Goal: Task Accomplishment & Management: Complete application form

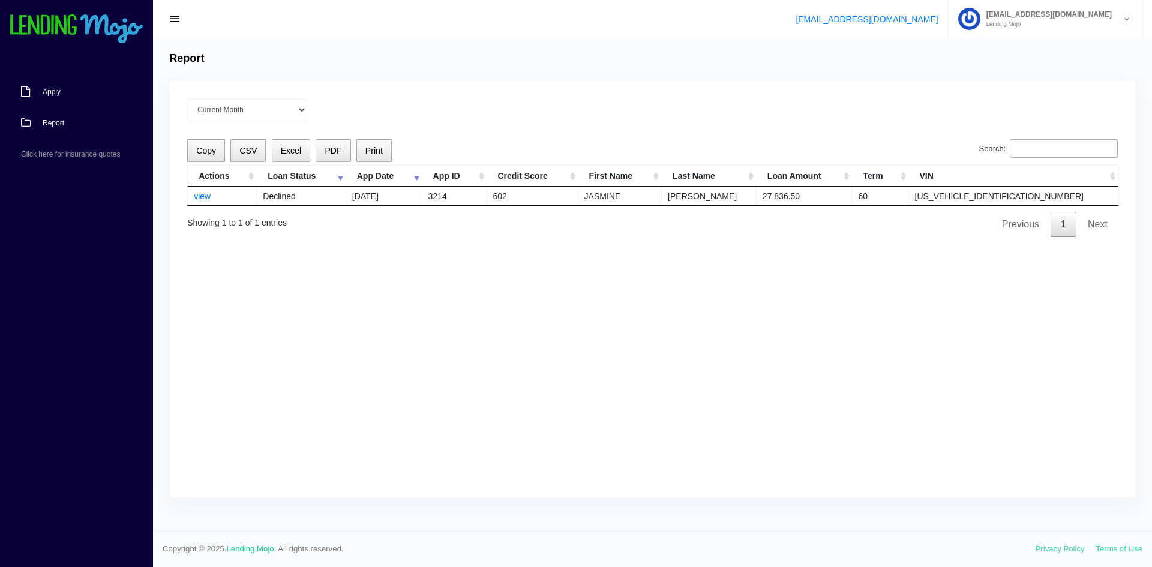
click at [62, 99] on link "Apply" at bounding box center [70, 91] width 141 height 31
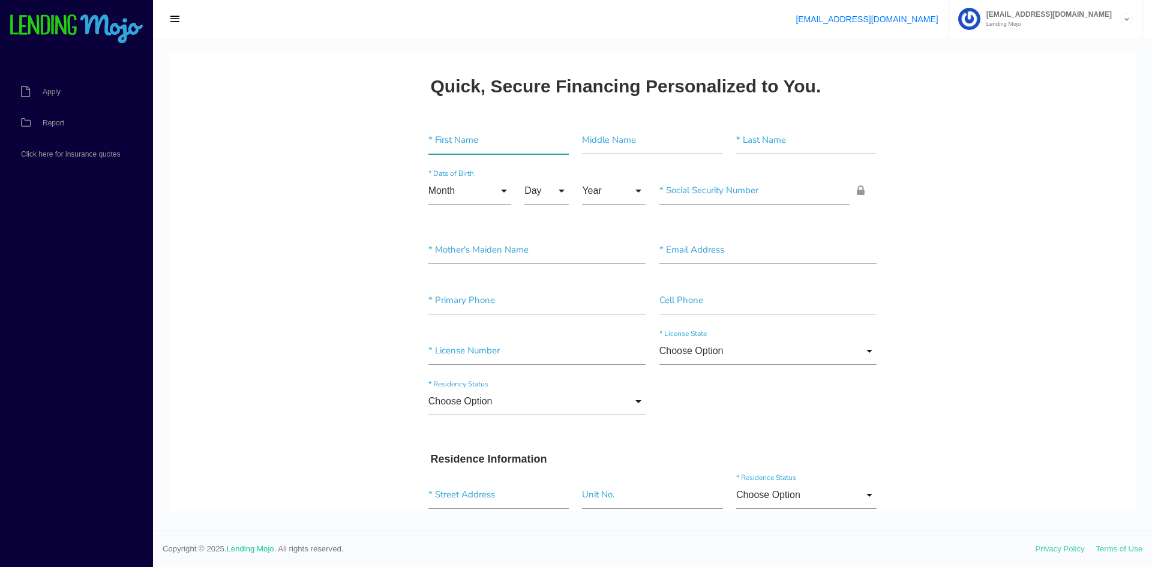
click at [479, 145] on input"] "text" at bounding box center [498, 141] width 140 height 28
type input"] "JAYDEN"
type input"] "DEPP"
click at [713, 190] on input"] "text" at bounding box center [754, 191] width 191 height 28
paste input"] "289-11-5550"
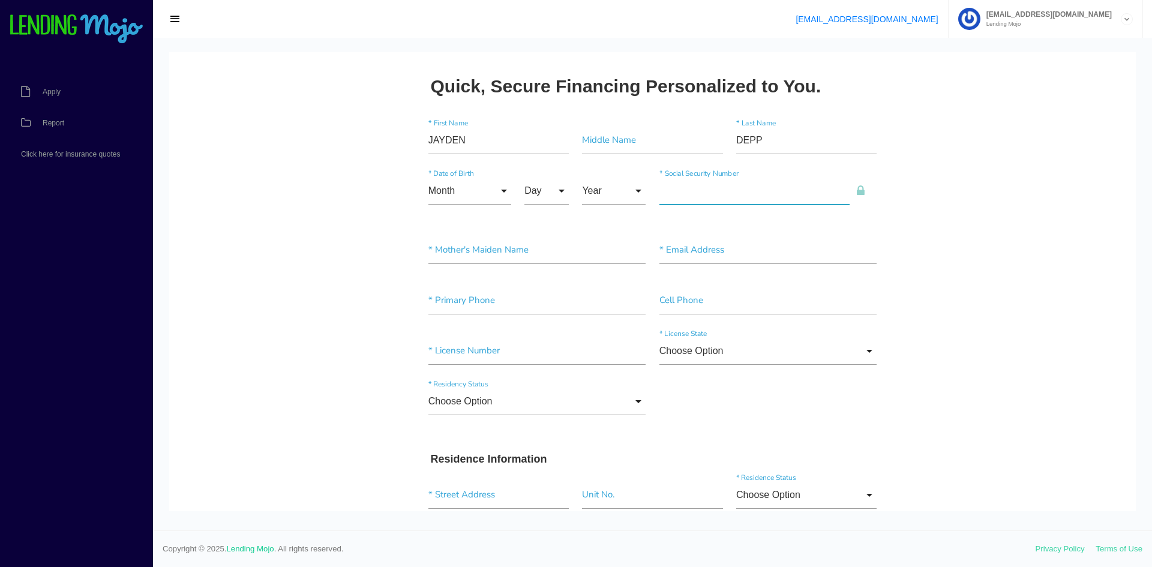
type input"] "289-11-5550"
click at [467, 196] on input "Month" at bounding box center [469, 191] width 83 height 28
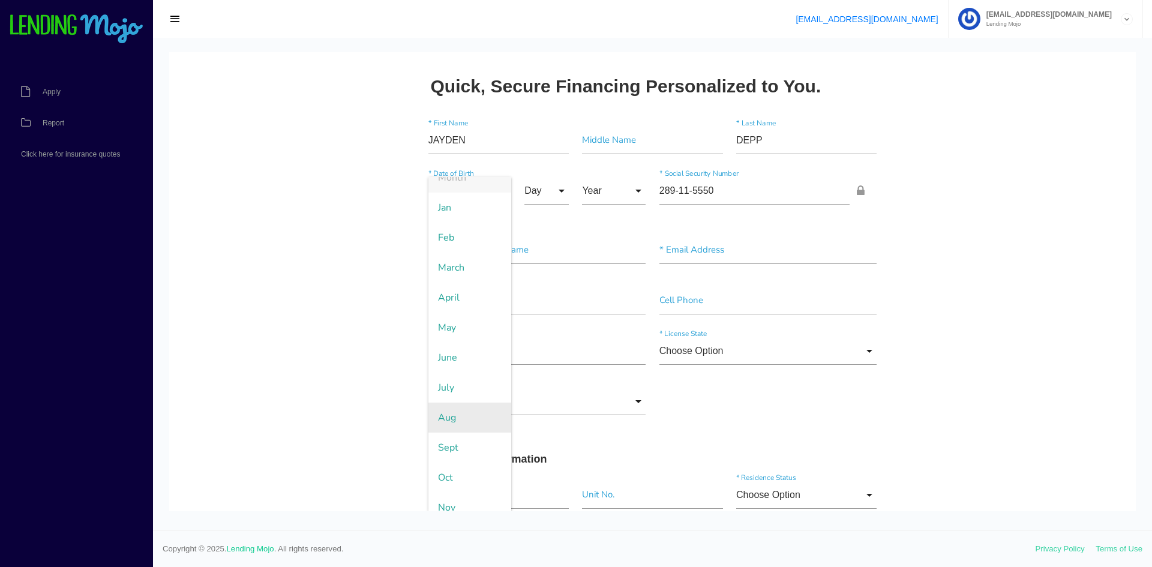
scroll to position [56, 0]
click at [460, 461] on span "Nov" at bounding box center [469, 466] width 83 height 30
type input "Nov"
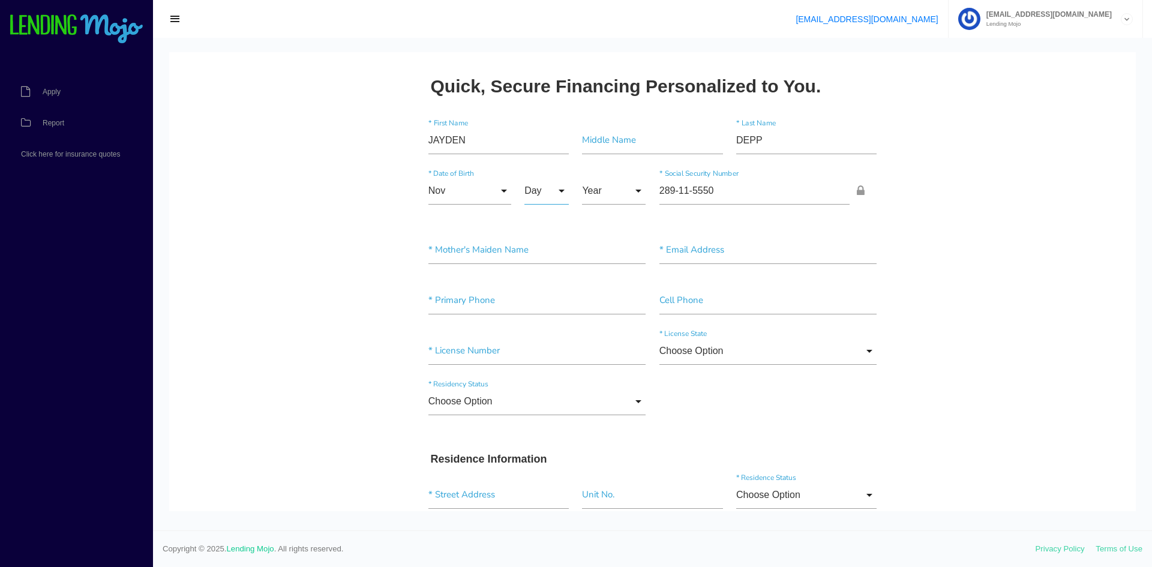
click at [545, 203] on input "Day" at bounding box center [546, 191] width 44 height 28
click at [553, 431] on span "16" at bounding box center [554, 432] width 60 height 30
type input "16"
click at [609, 186] on input "Year" at bounding box center [614, 191] width 64 height 28
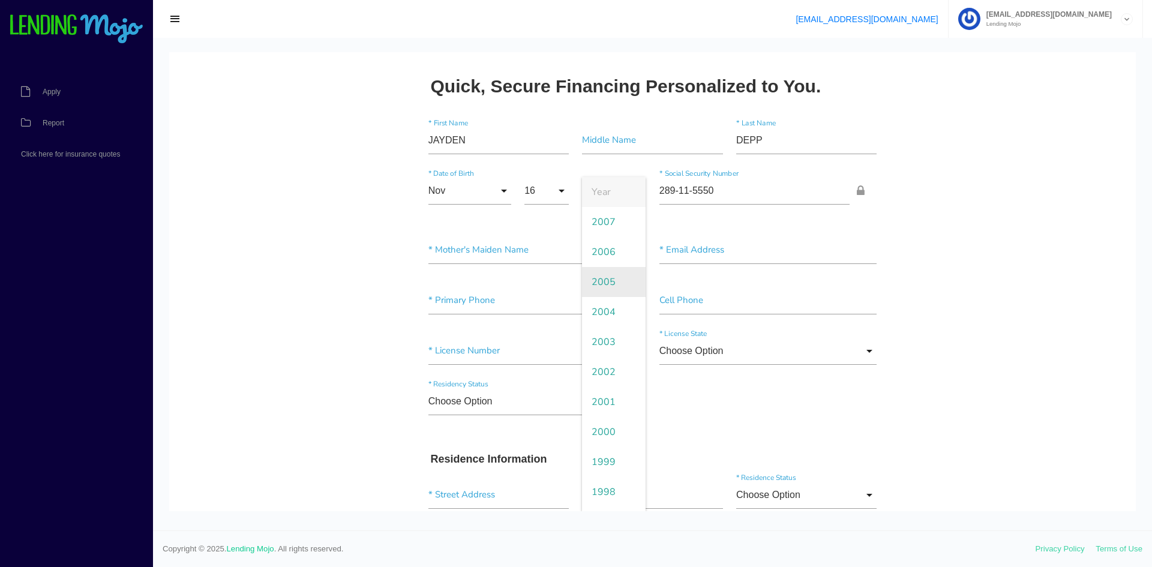
click at [599, 285] on span "2005" at bounding box center [614, 282] width 64 height 30
type input "2005"
click at [723, 254] on input"] "text" at bounding box center [768, 250] width 218 height 28
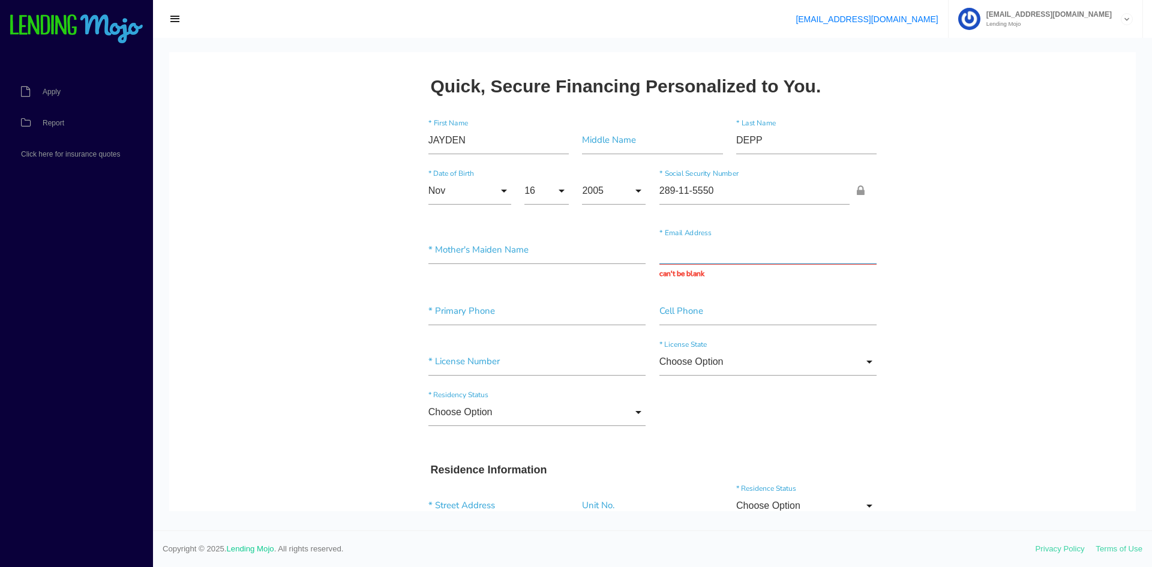
click at [681, 245] on input "text" at bounding box center [768, 250] width 218 height 28
click at [554, 309] on input"] "text" at bounding box center [537, 311] width 218 height 28
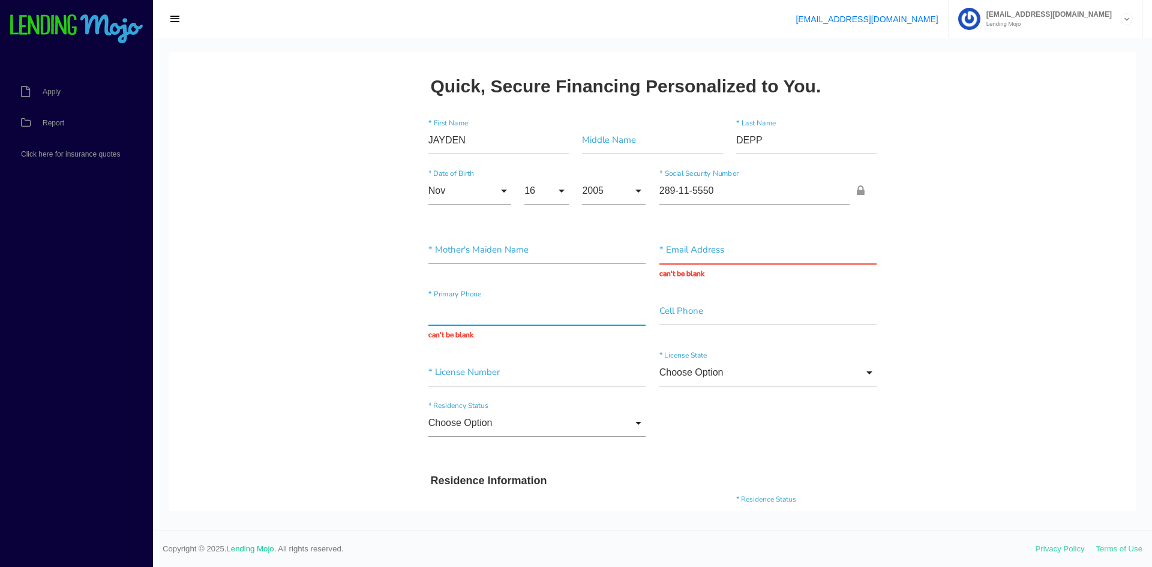
paste input "(419) 376-4449"
type input "(419) 376-4449"
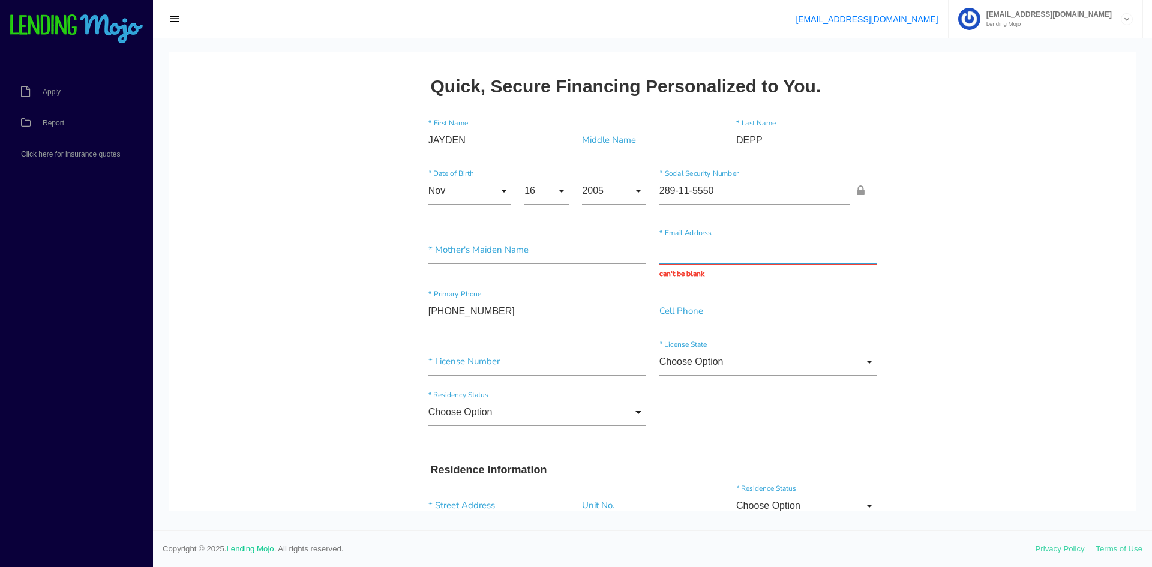
click at [669, 263] on input "text" at bounding box center [768, 250] width 218 height 28
type input "JDEPP@GMAIL.COM"
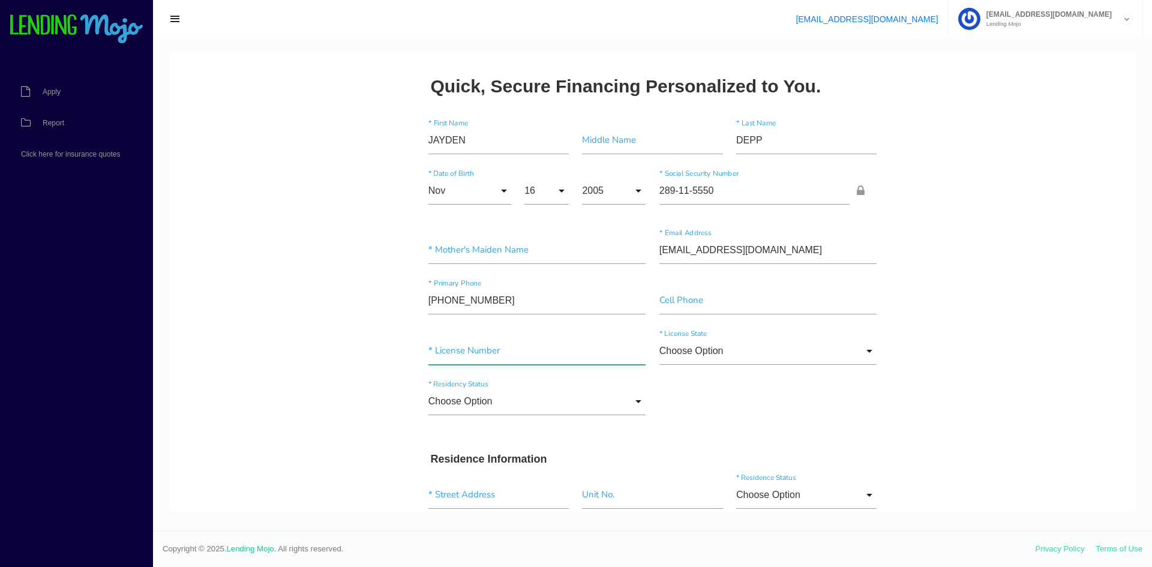
click at [516, 353] on input"] "text" at bounding box center [537, 351] width 218 height 28
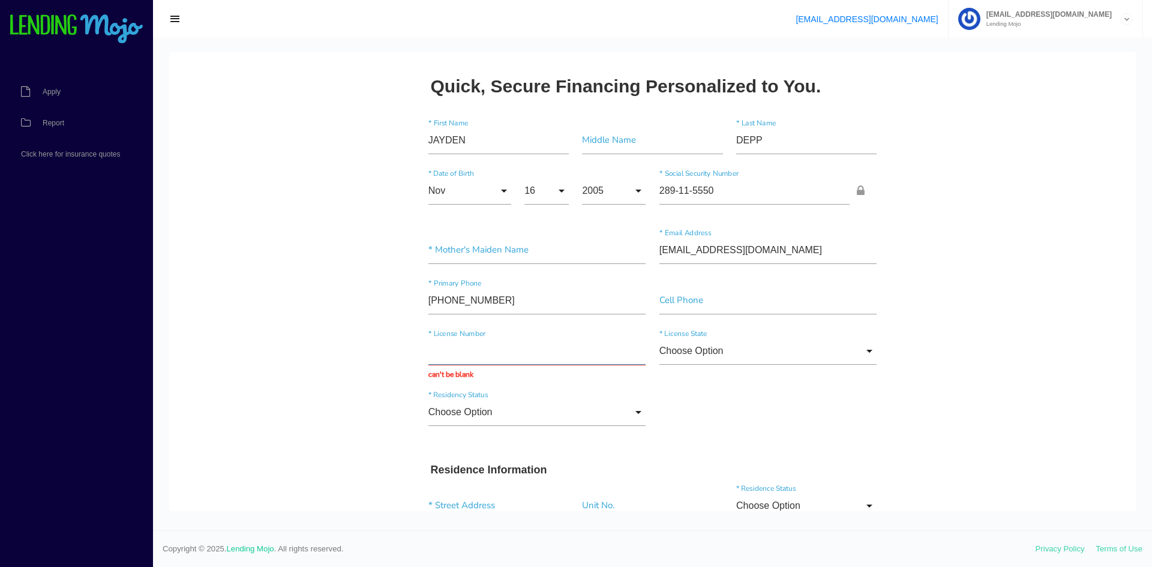
paste input "VM192243"
type input "VM192243"
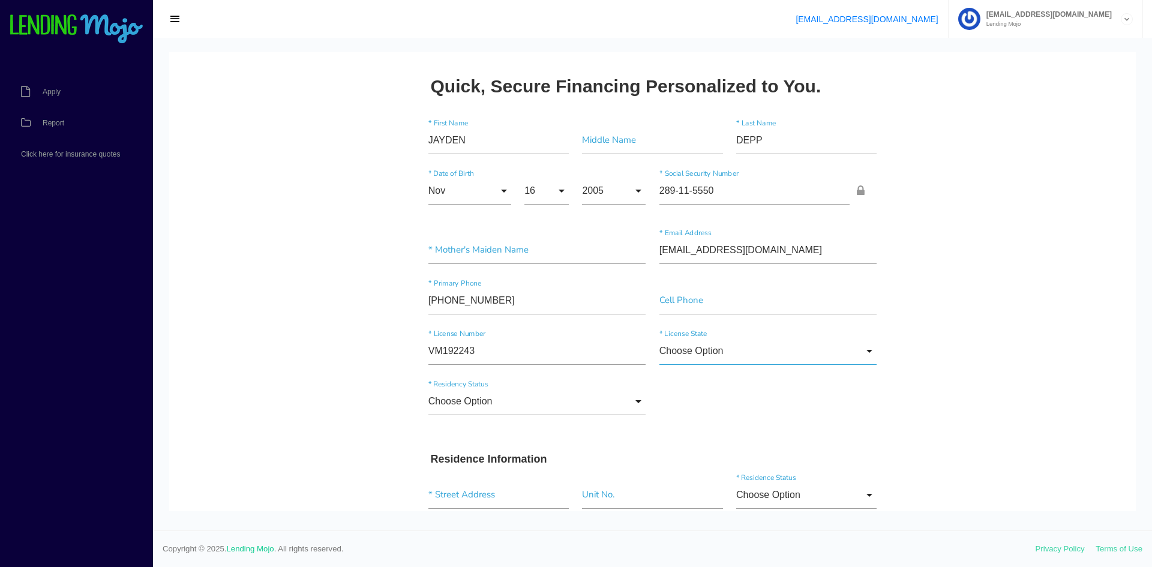
click at [780, 345] on input "Choose Option" at bounding box center [768, 351] width 218 height 28
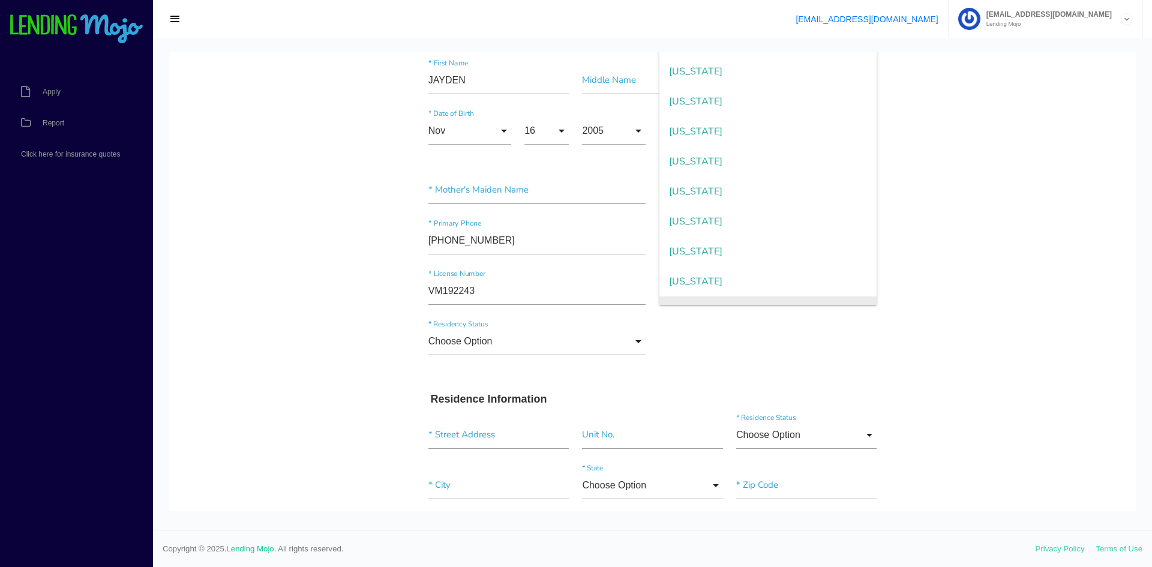
scroll to position [900, 0]
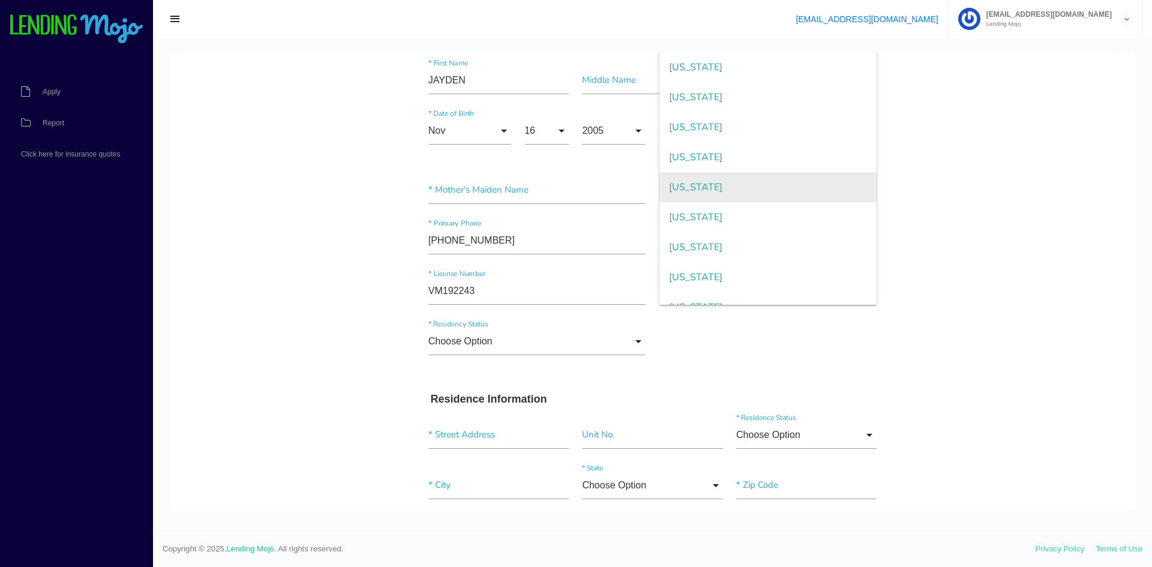
click at [686, 191] on span "Ohio" at bounding box center [768, 187] width 218 height 30
type input "Ohio"
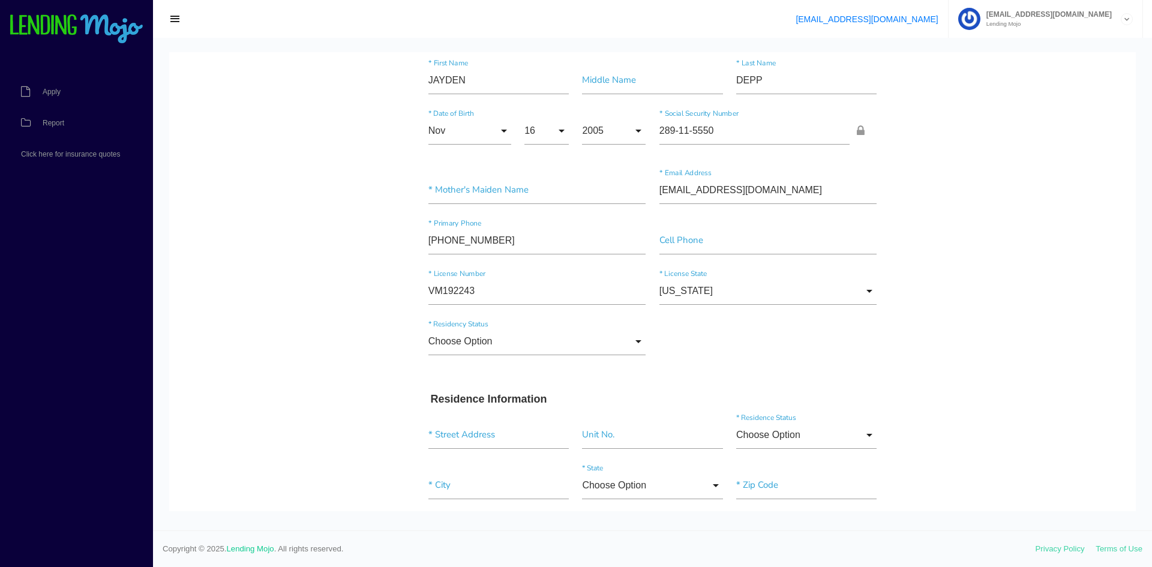
click at [639, 345] on input "Choose Option" at bounding box center [537, 341] width 218 height 28
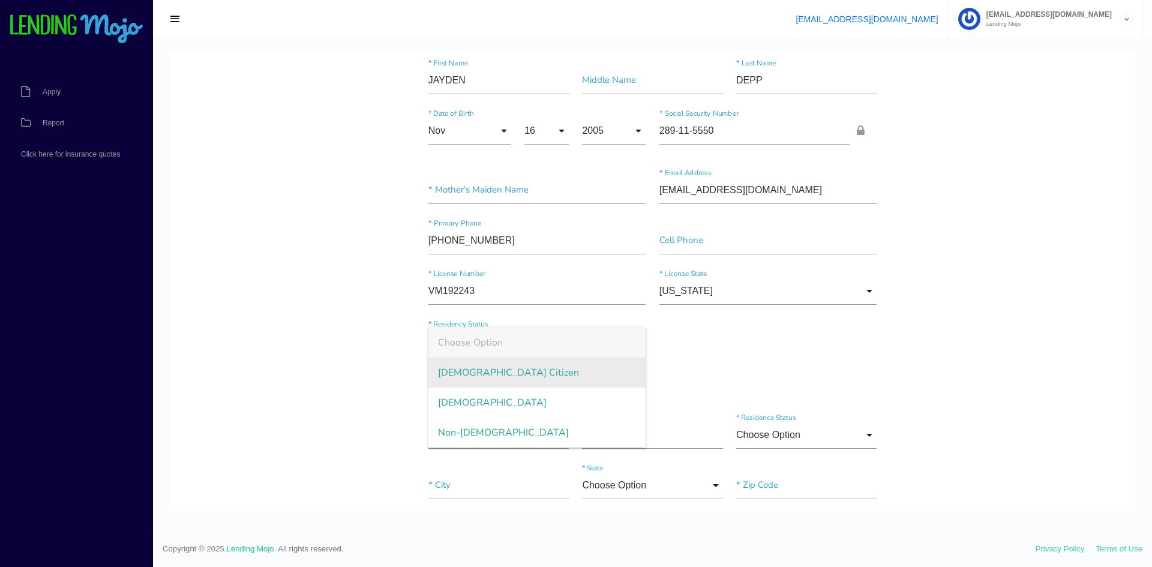
click at [506, 377] on span "US Citizen" at bounding box center [537, 372] width 218 height 30
type input "US Citizen"
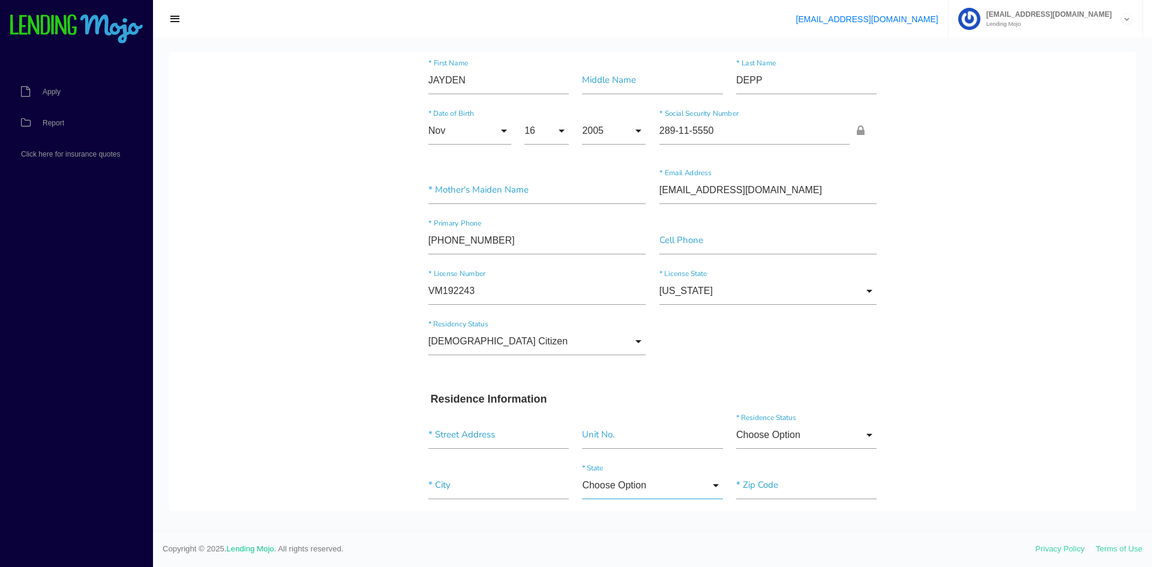
click at [659, 482] on input "Choose Option" at bounding box center [652, 485] width 140 height 28
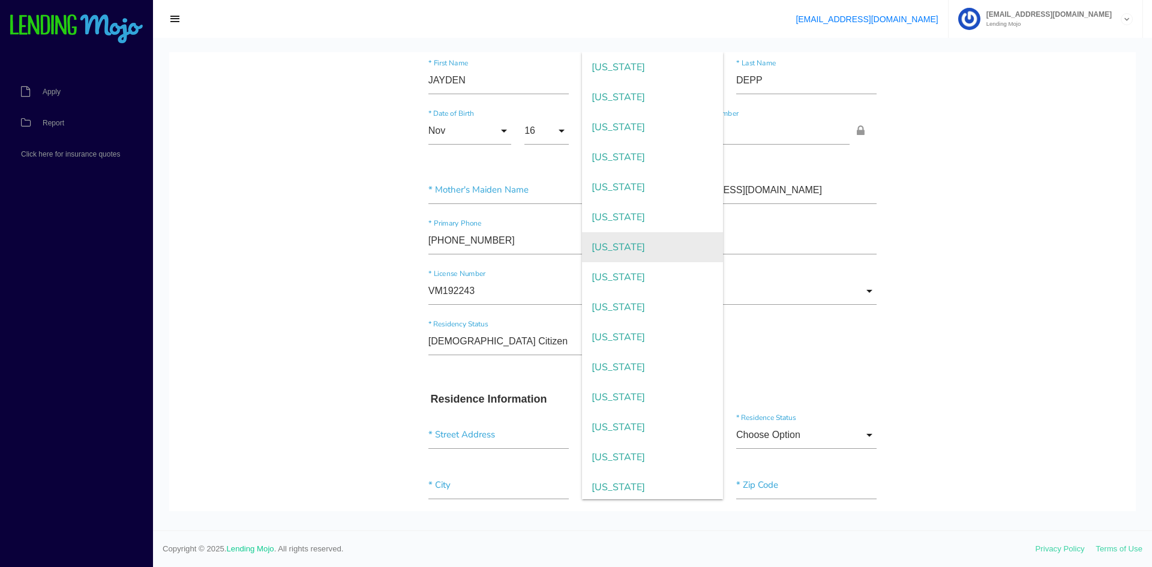
click at [631, 244] on span "Ohio" at bounding box center [652, 247] width 140 height 30
type input "Ohio"
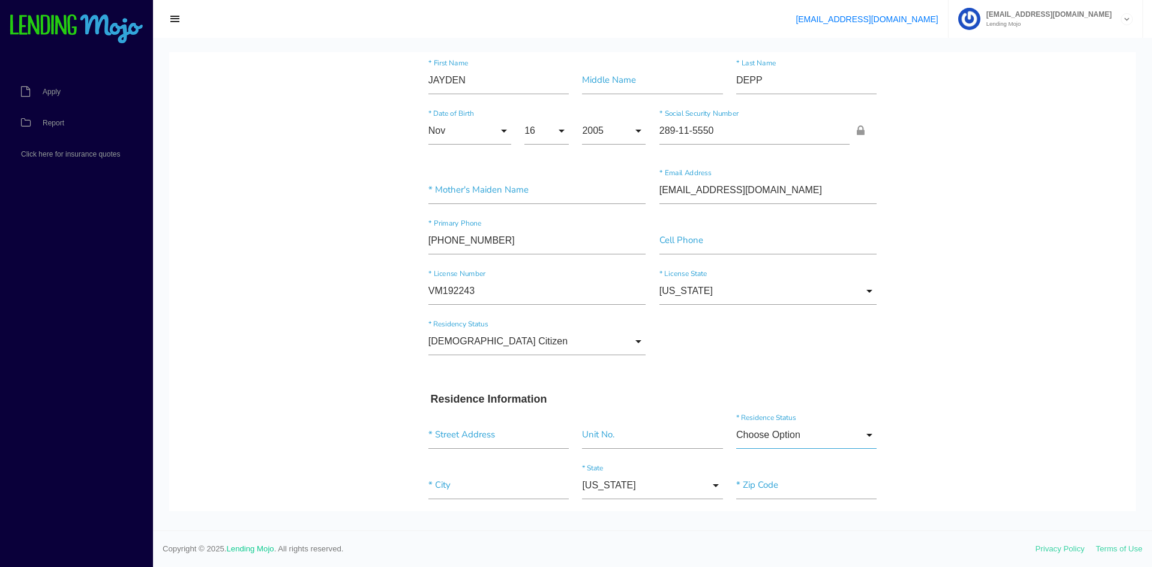
click at [770, 438] on input "Choose Option" at bounding box center [806, 435] width 140 height 28
click at [764, 428] on span "Other" at bounding box center [806, 434] width 140 height 30
type input "Other"
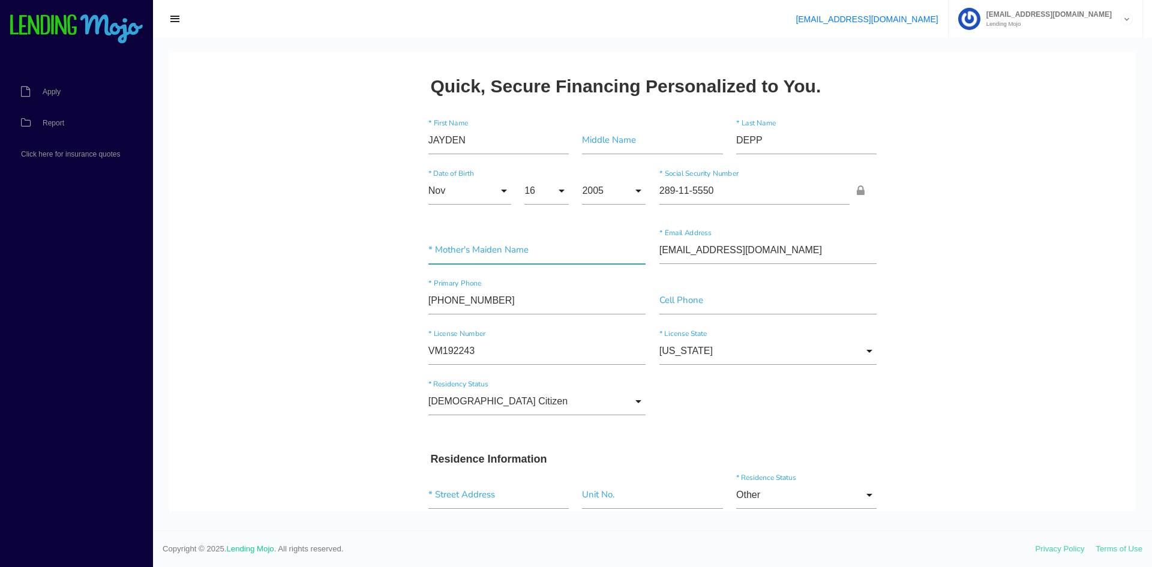
click at [489, 263] on input"] "text" at bounding box center [537, 250] width 218 height 28
type input"] "SMITH"
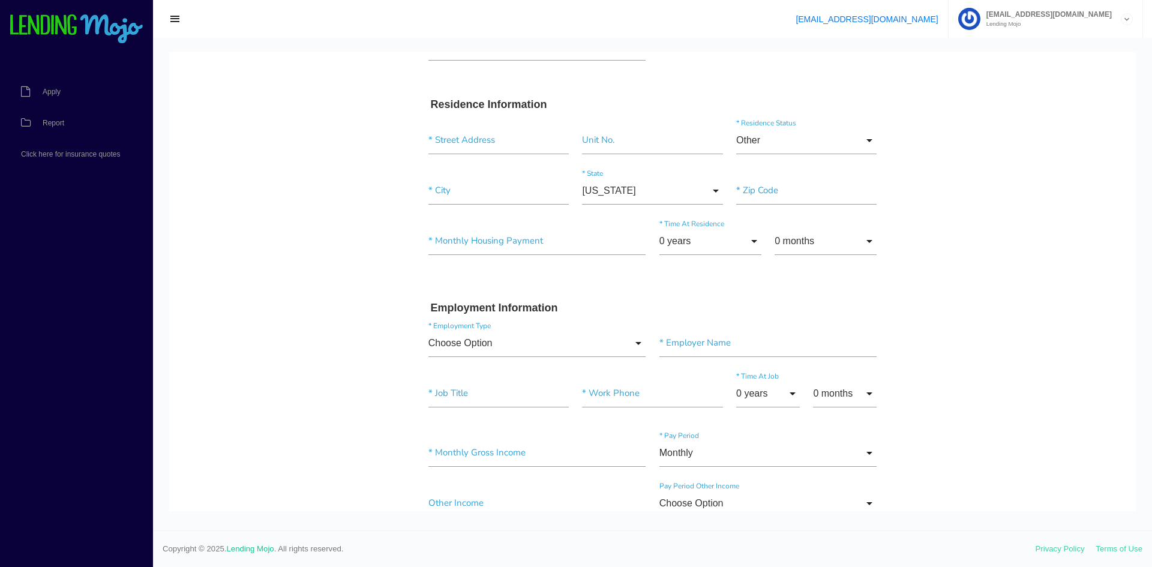
scroll to position [360, 0]
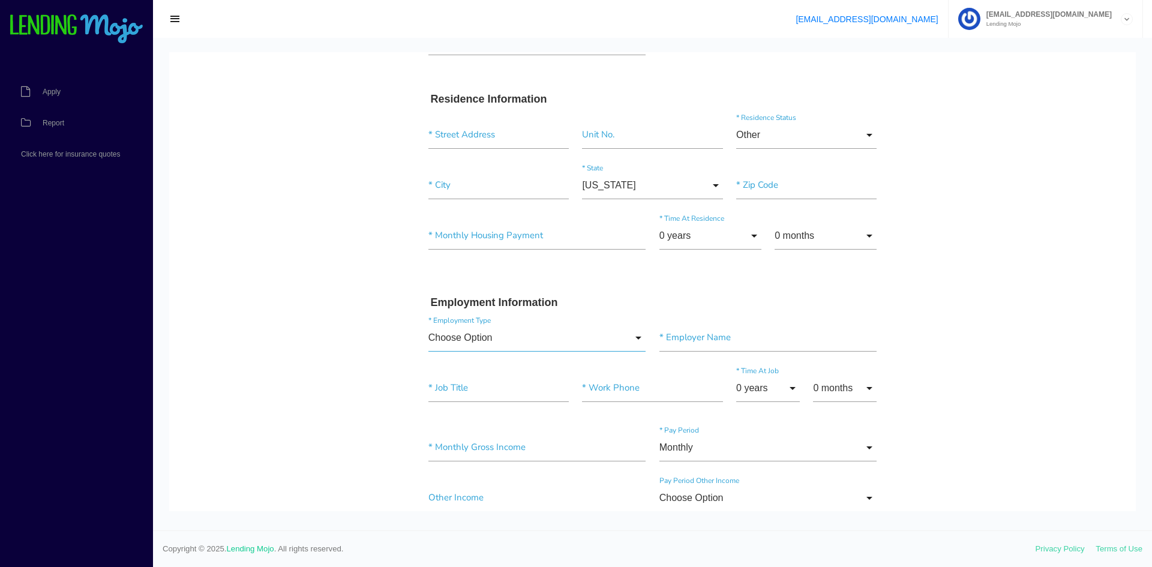
click at [603, 344] on input "Choose Option" at bounding box center [537, 338] width 218 height 28
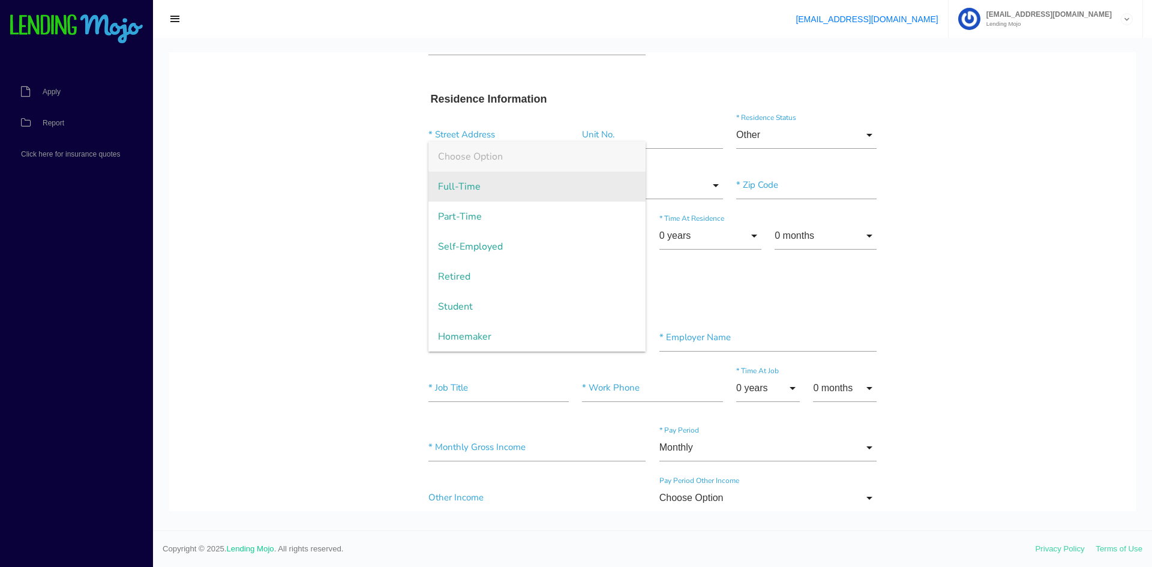
click at [499, 188] on span "Full-Time" at bounding box center [537, 187] width 218 height 30
type input "Full-Time"
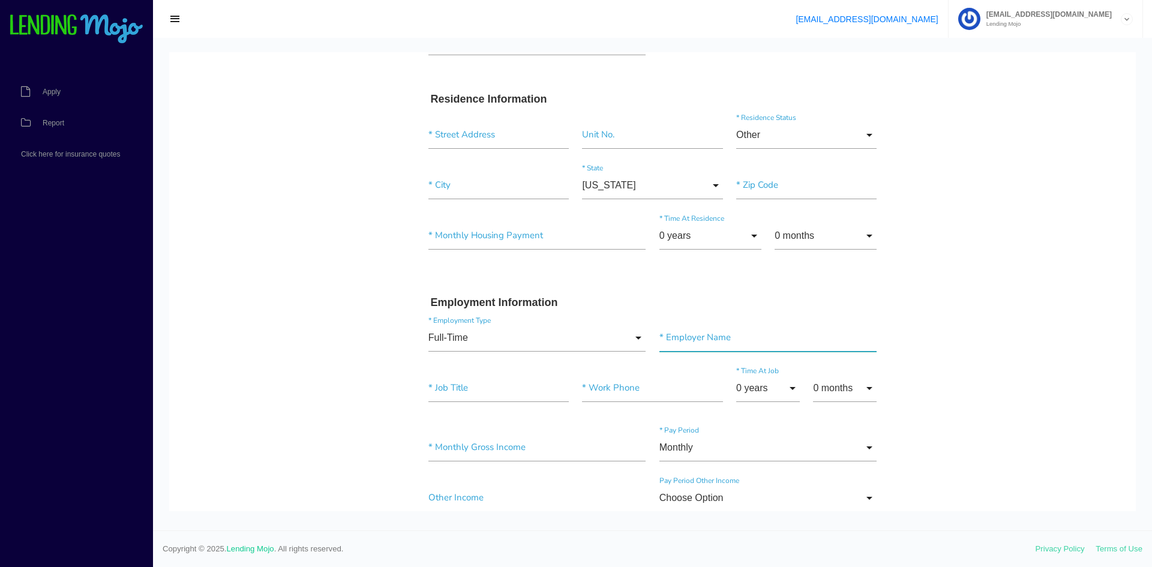
drag, startPoint x: 729, startPoint y: 348, endPoint x: 665, endPoint y: 277, distance: 96.0
click at [729, 348] on input"] "text" at bounding box center [768, 338] width 218 height 28
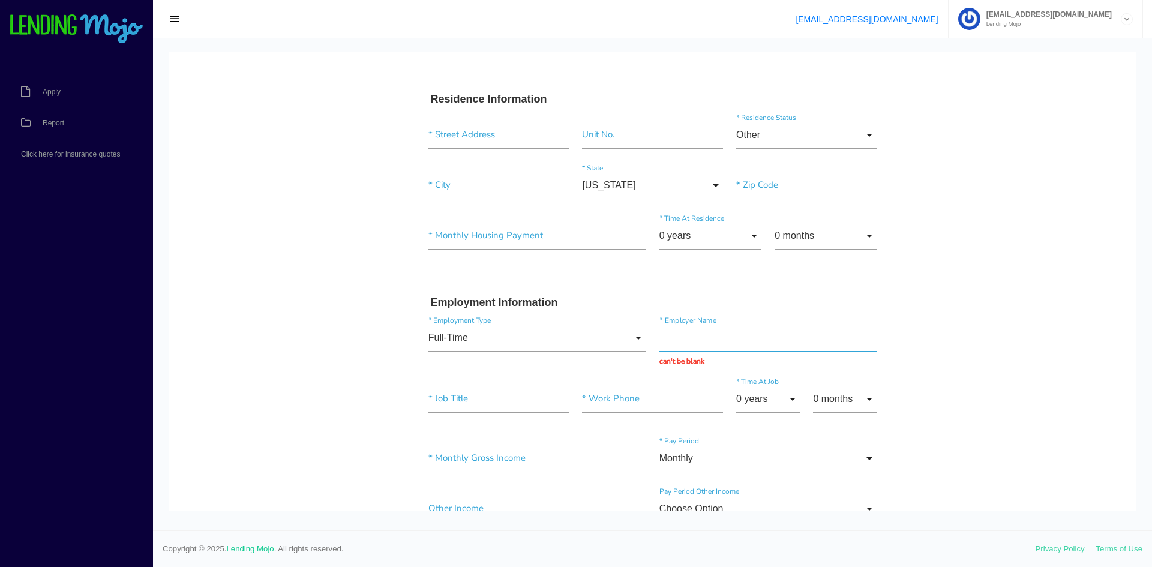
paste input "Toledo center for eating disorders"
type input "Toledo center for eating disorders"
click at [486, 408] on div "* Job Title * Work Phone 0 years 0 years 1 year 2 years 3 years 4 years 5 years…" at bounding box center [653, 405] width 462 height 59
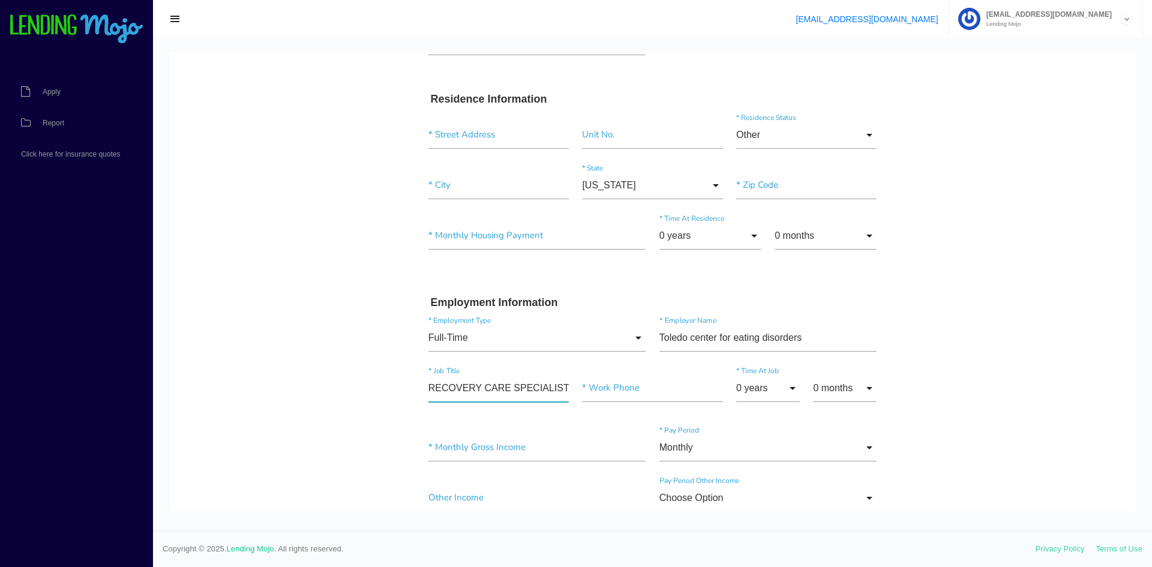
scroll to position [0, 1]
type input"] "RECOVERY CARE SPECIALIST"
paste input "(866) 862-8386"
type input "(866) 862-8386"
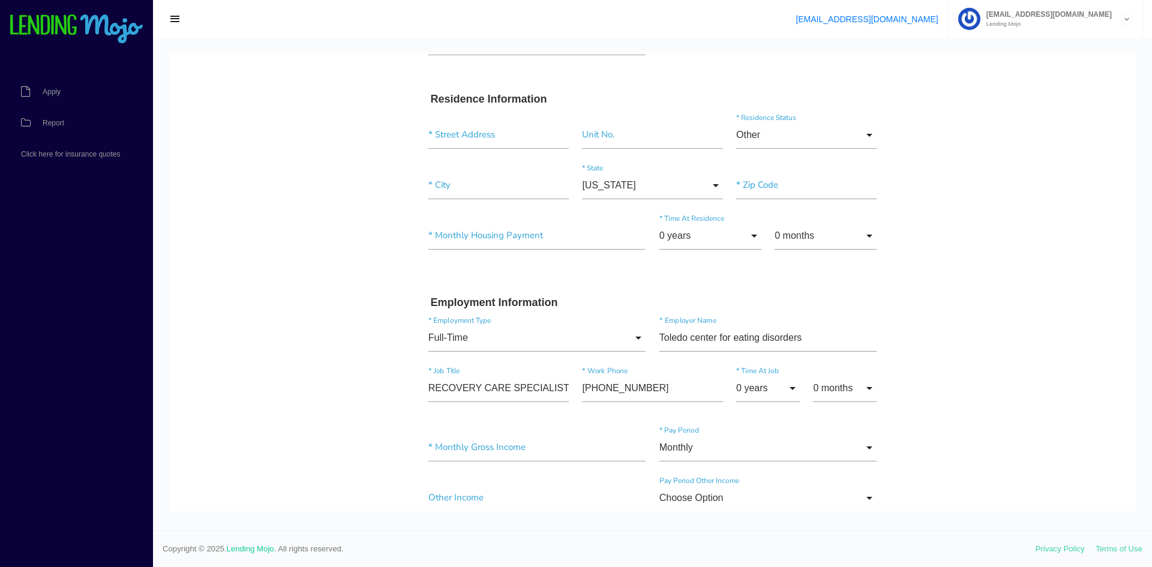
click at [862, 402] on div "0 months 0 months 1 month 2 months 3 months 4 months 5 months 6 months 7 months…" at bounding box center [844, 390] width 77 height 32
click at [861, 394] on input "0 months" at bounding box center [845, 388] width 64 height 28
click at [826, 285] on span "8 months" at bounding box center [845, 270] width 64 height 30
type input "8 months"
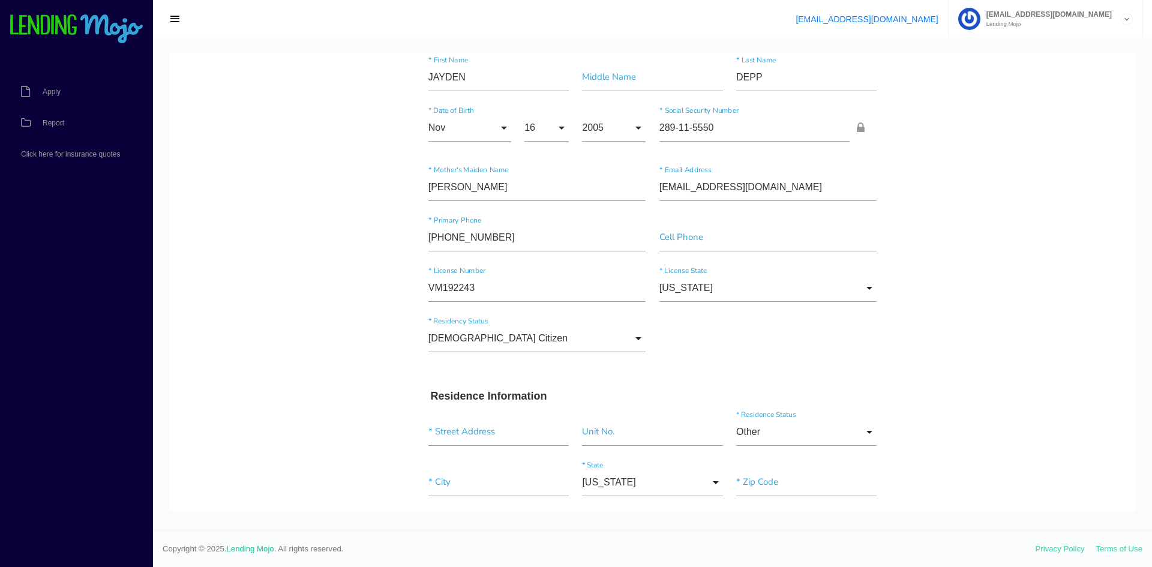
scroll to position [0, 0]
